Goal: Navigation & Orientation: Find specific page/section

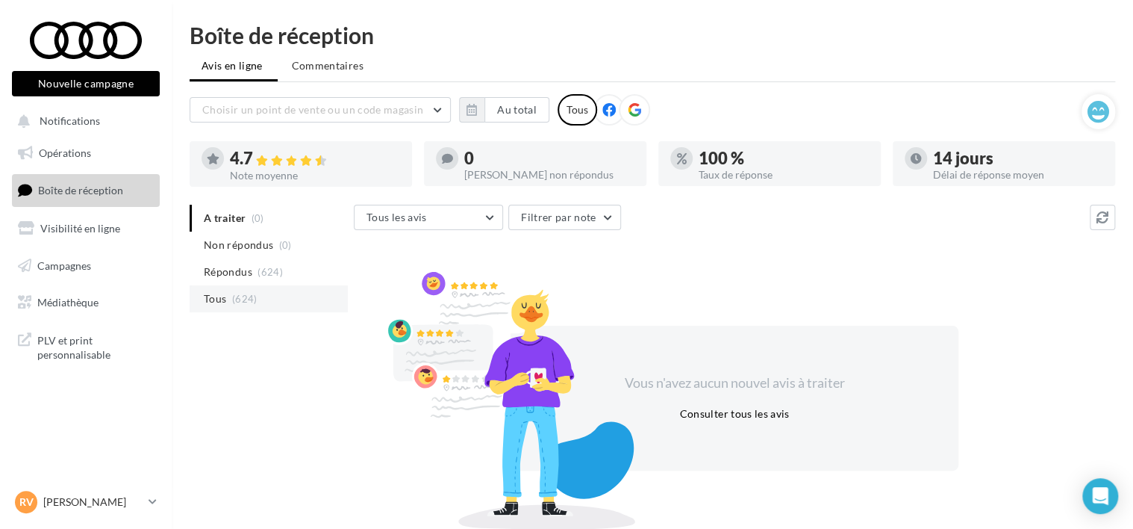
click at [243, 295] on span "(624)" at bounding box center [244, 299] width 25 height 12
